Goal: Task Accomplishment & Management: Manage account settings

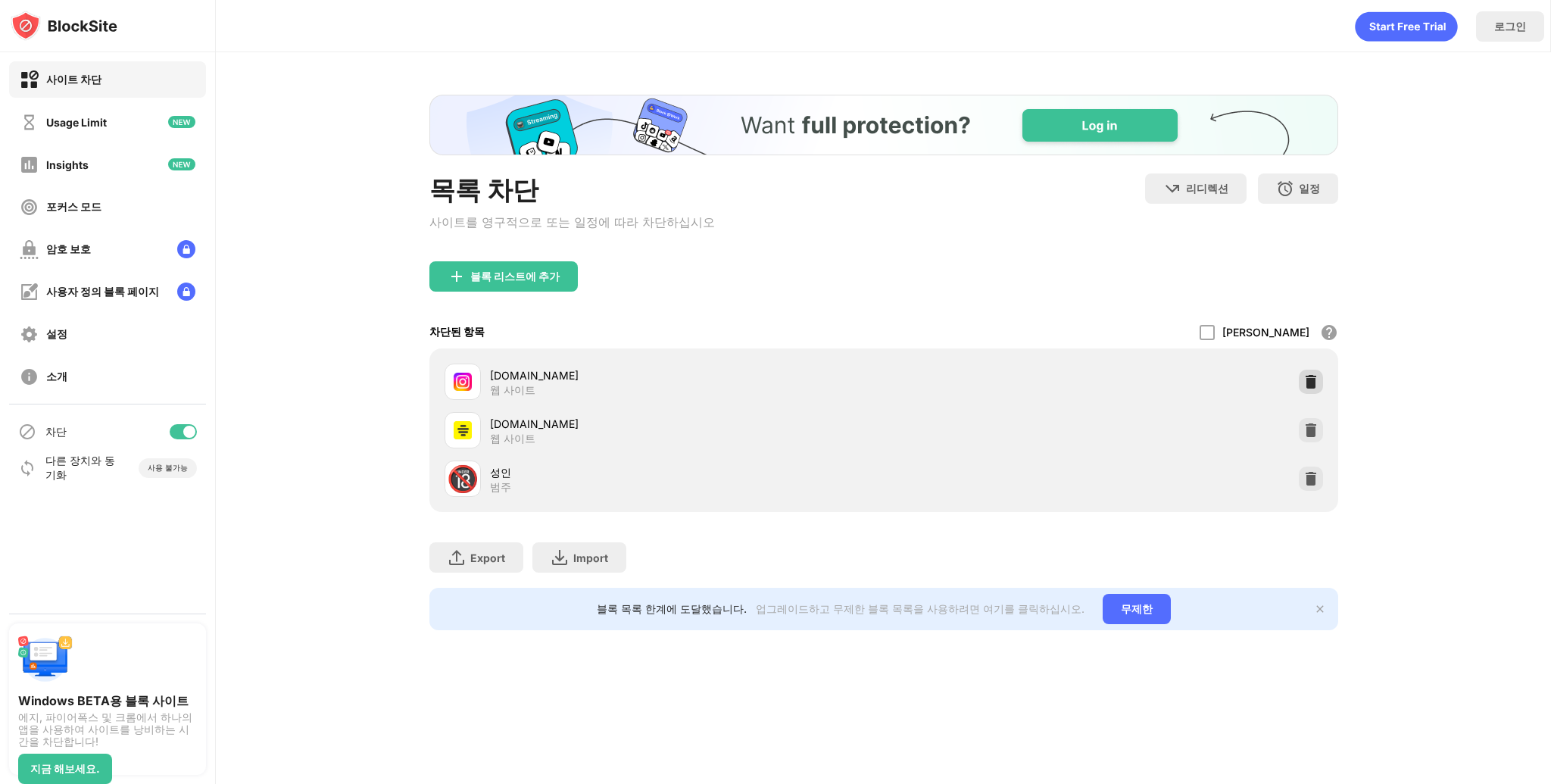
click at [1309, 383] on img at bounding box center [1310, 382] width 15 height 15
